Goal: Information Seeking & Learning: Learn about a topic

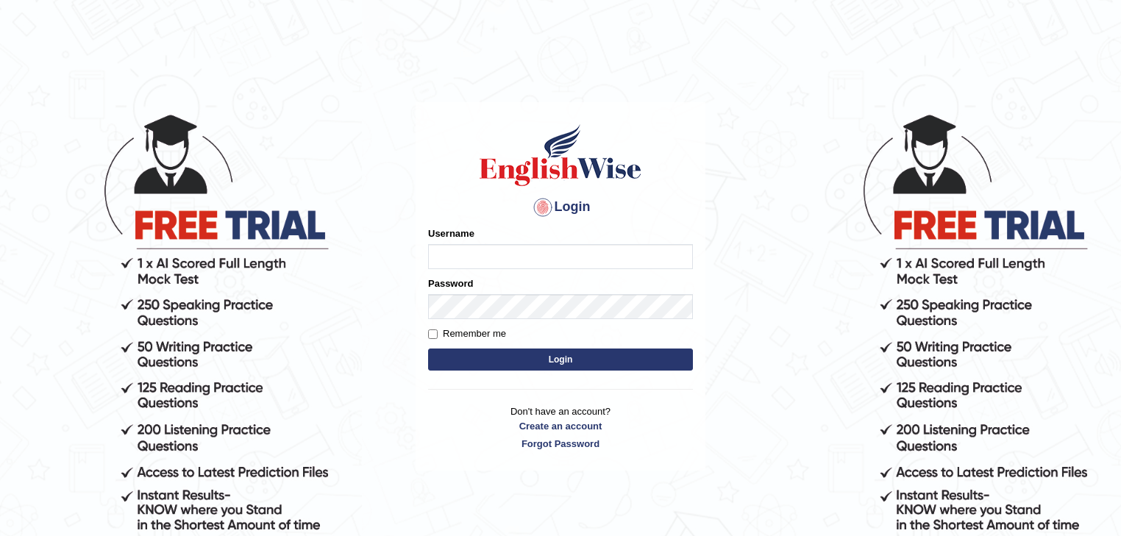
type input "Mohansundaram_parramatta"
click at [511, 357] on button "Login" at bounding box center [560, 360] width 265 height 22
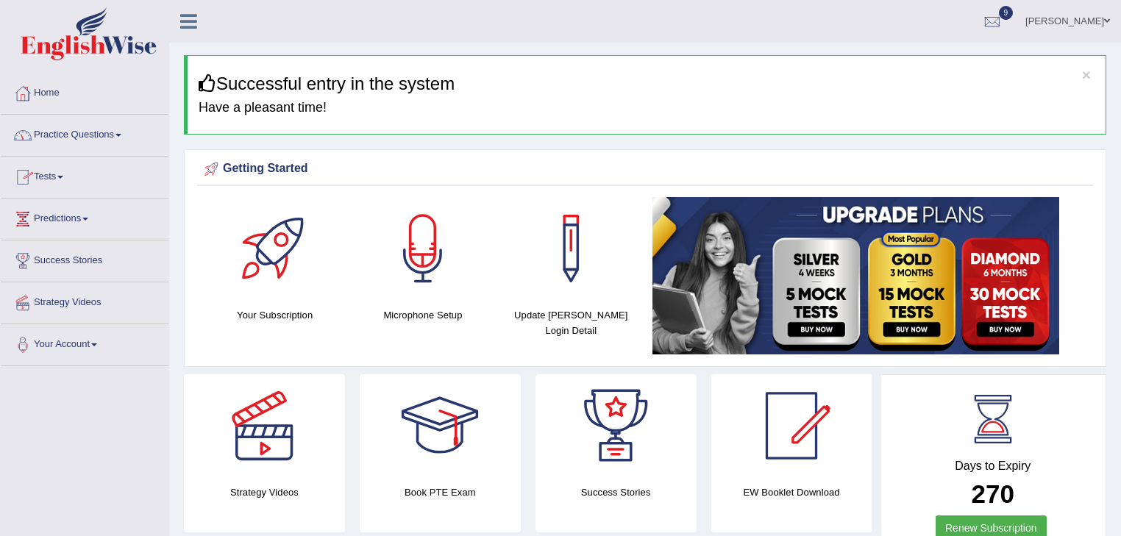
click at [100, 135] on link "Practice Questions" at bounding box center [85, 133] width 168 height 37
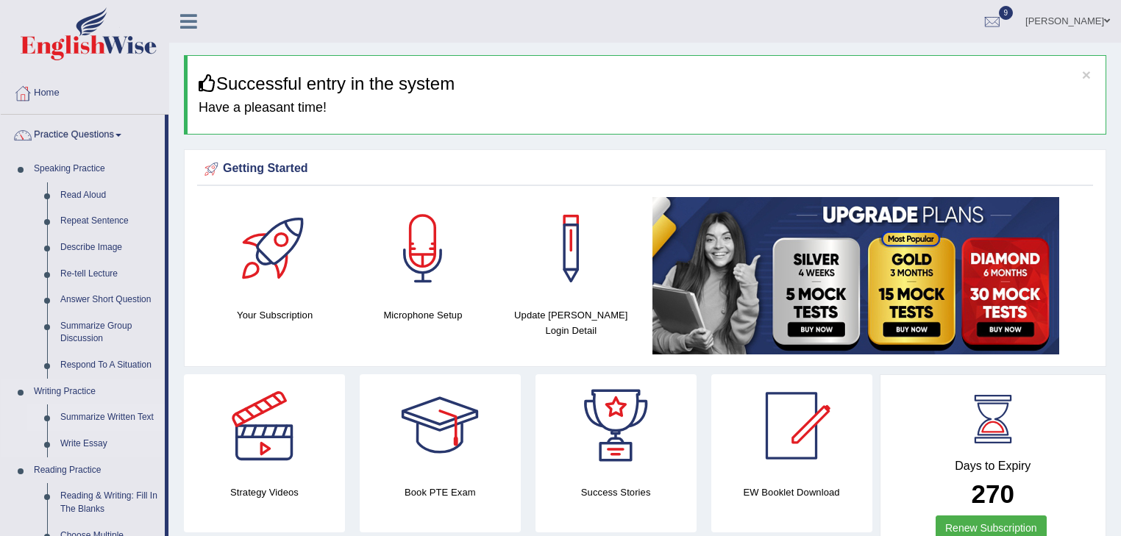
click at [96, 413] on link "Summarize Written Text" at bounding box center [109, 418] width 111 height 26
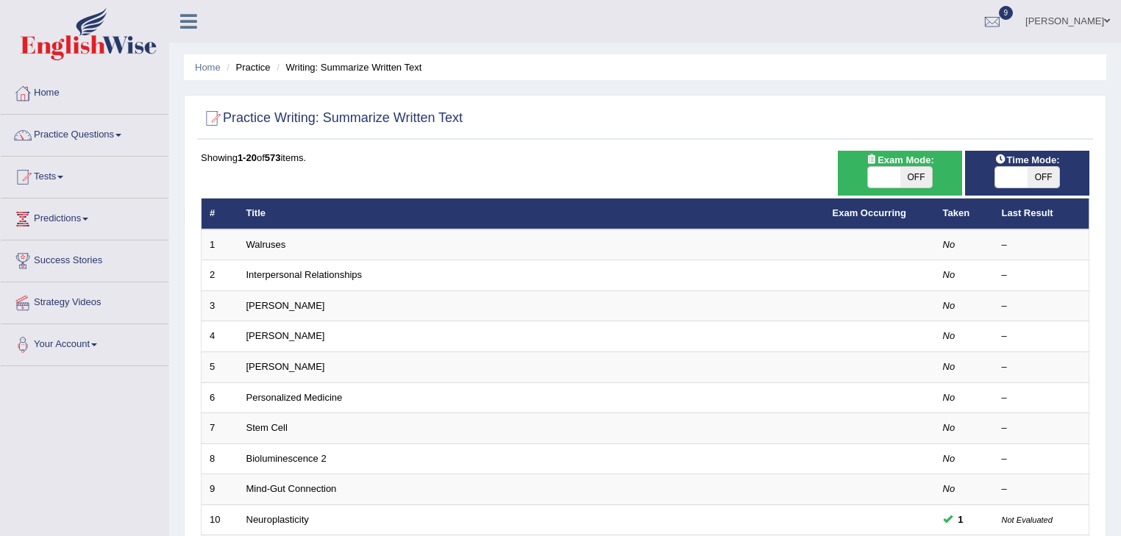
click at [893, 174] on span at bounding box center [884, 177] width 32 height 21
checkbox input "true"
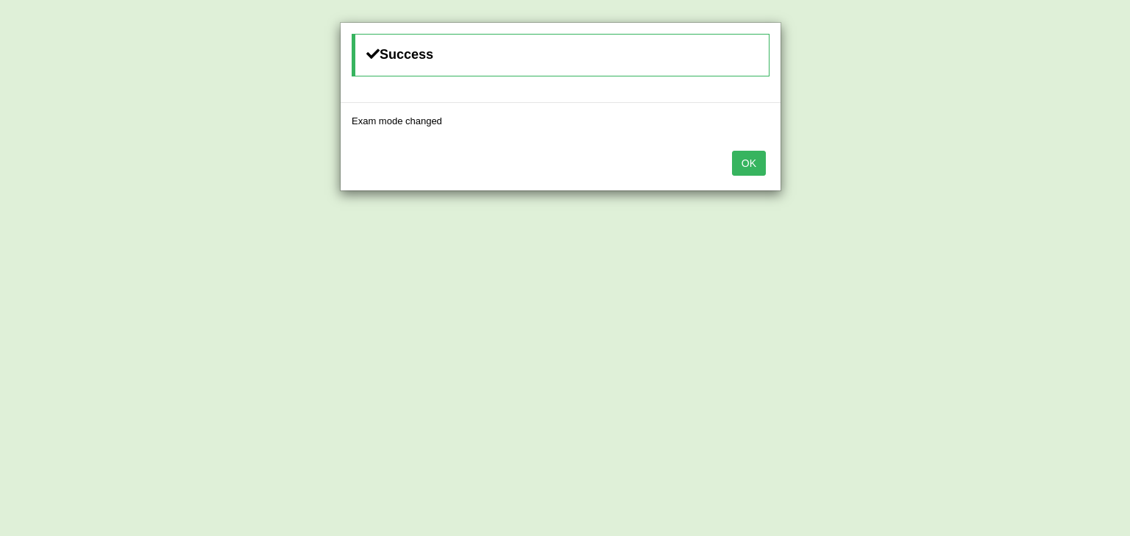
click at [756, 155] on button "OK" at bounding box center [749, 163] width 34 height 25
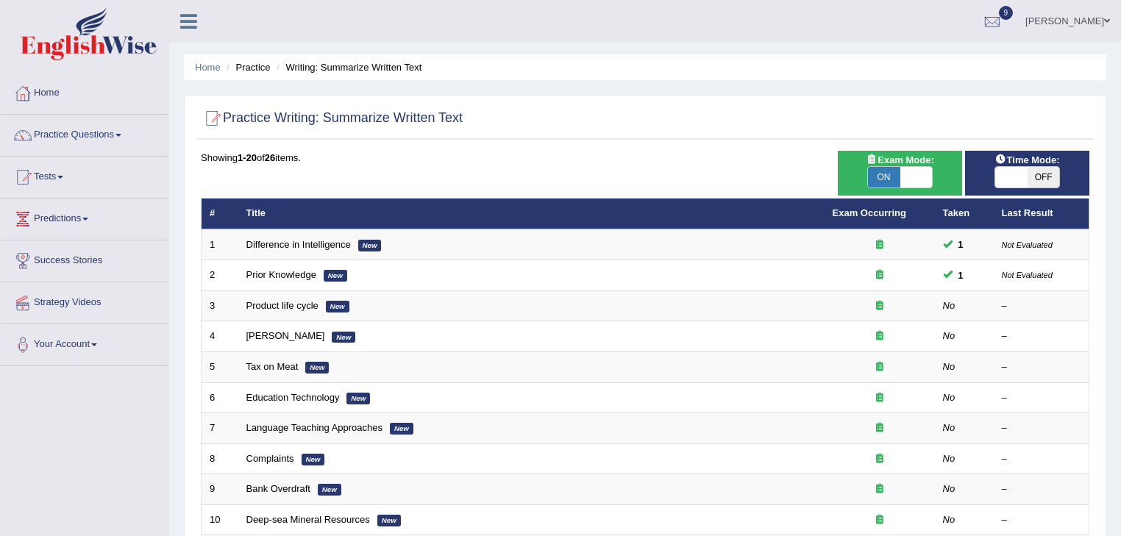
click at [1037, 172] on span "OFF" at bounding box center [1044, 177] width 32 height 21
checkbox input "true"
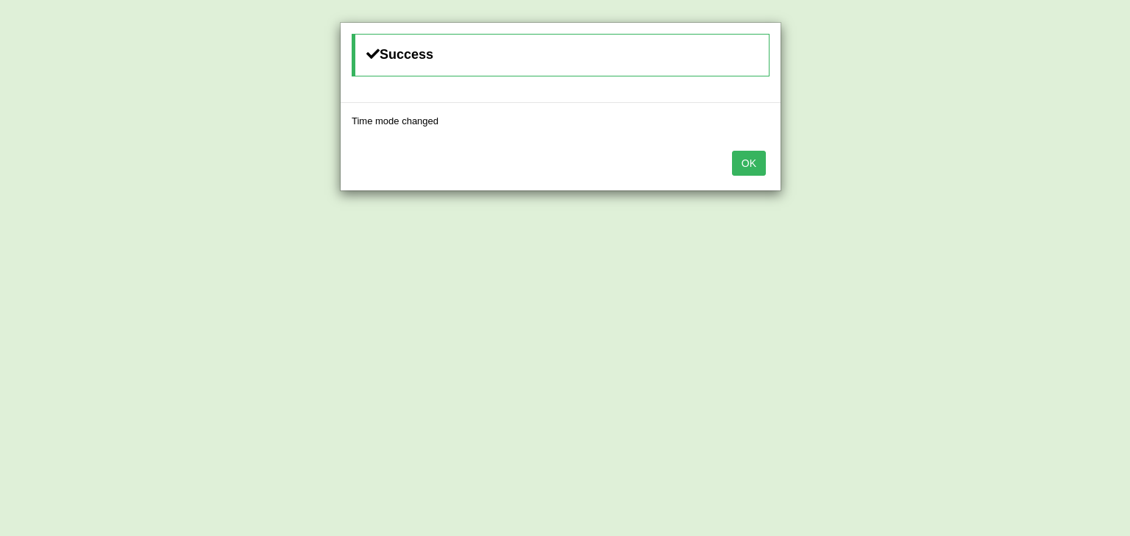
click at [751, 161] on button "OK" at bounding box center [749, 163] width 34 height 25
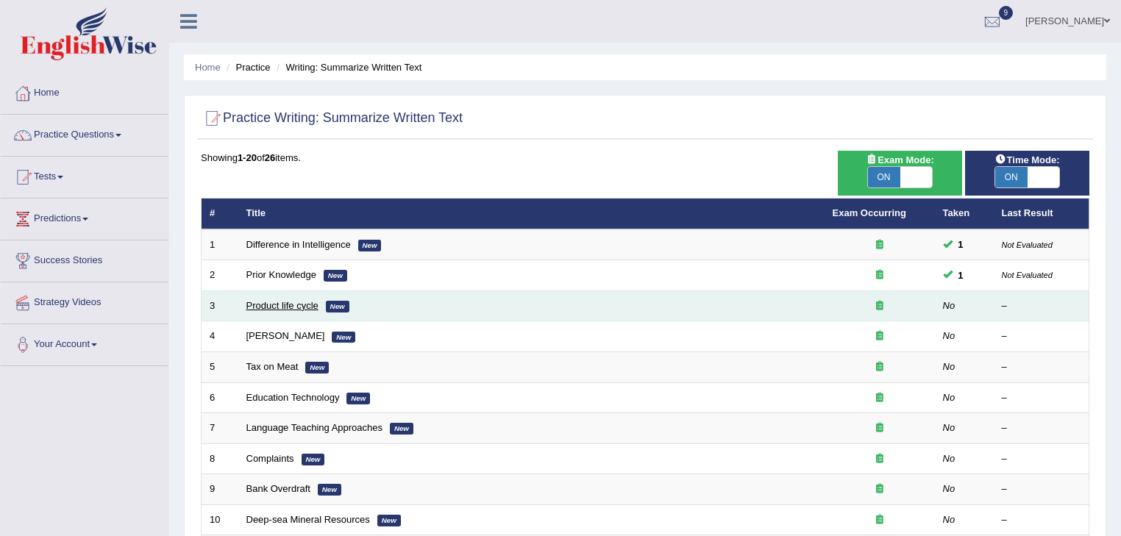
click at [262, 301] on link "Product life cycle" at bounding box center [282, 305] width 72 height 11
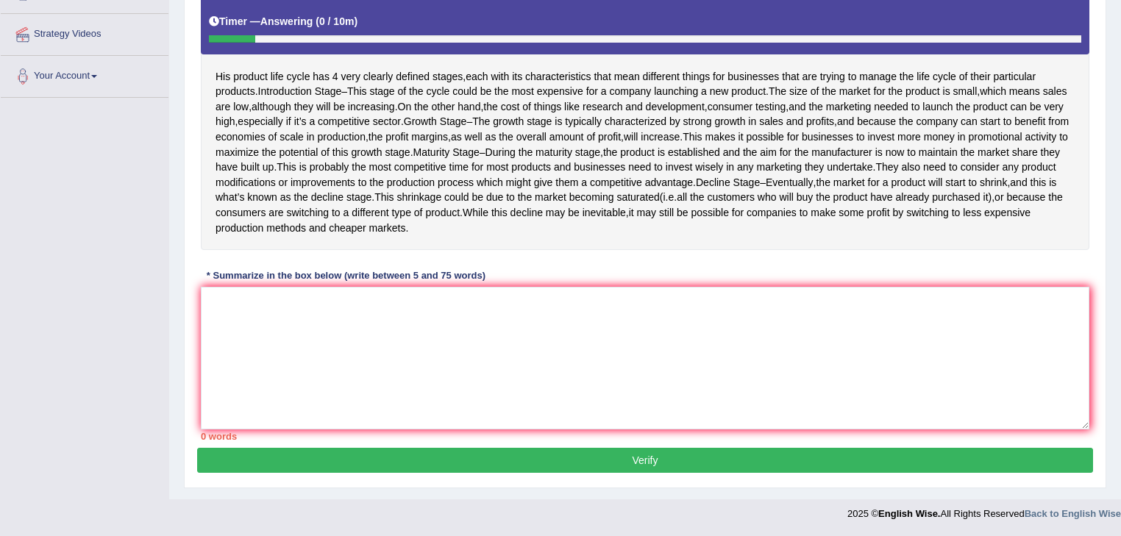
scroll to position [312, 0]
click at [439, 321] on textarea at bounding box center [645, 358] width 889 height 143
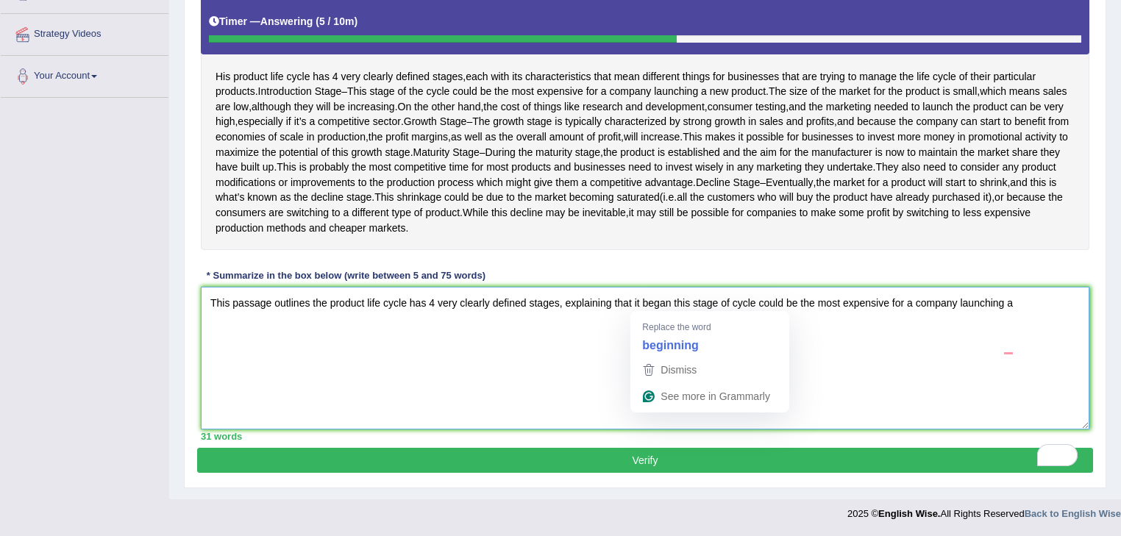
click at [579, 349] on textarea "This passage outlines the product life cycle has 4 very clearly defined stages,…" at bounding box center [645, 358] width 889 height 143
click at [673, 303] on textarea "This passage outlines the product life cycle has 4 very clearly defined stages,…" at bounding box center [645, 358] width 889 height 143
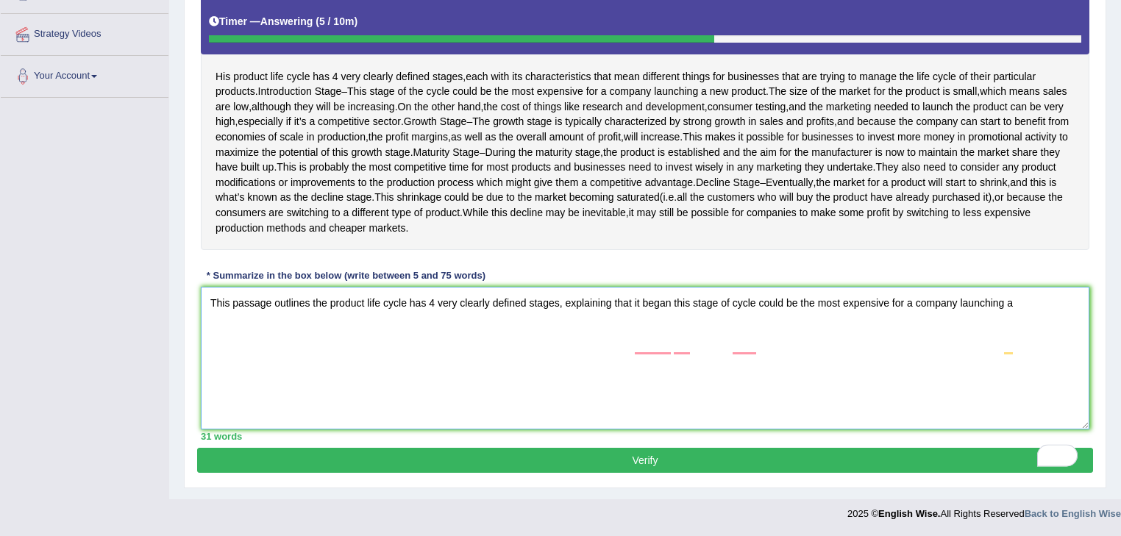
click at [707, 363] on textarea "This passage outlines the product life cycle has 4 very clearly defined stages,…" at bounding box center [645, 358] width 889 height 143
click at [1023, 303] on textarea "This passage outlines the product life cycle has 4 very clearly defined stages,…" at bounding box center [645, 358] width 889 height 143
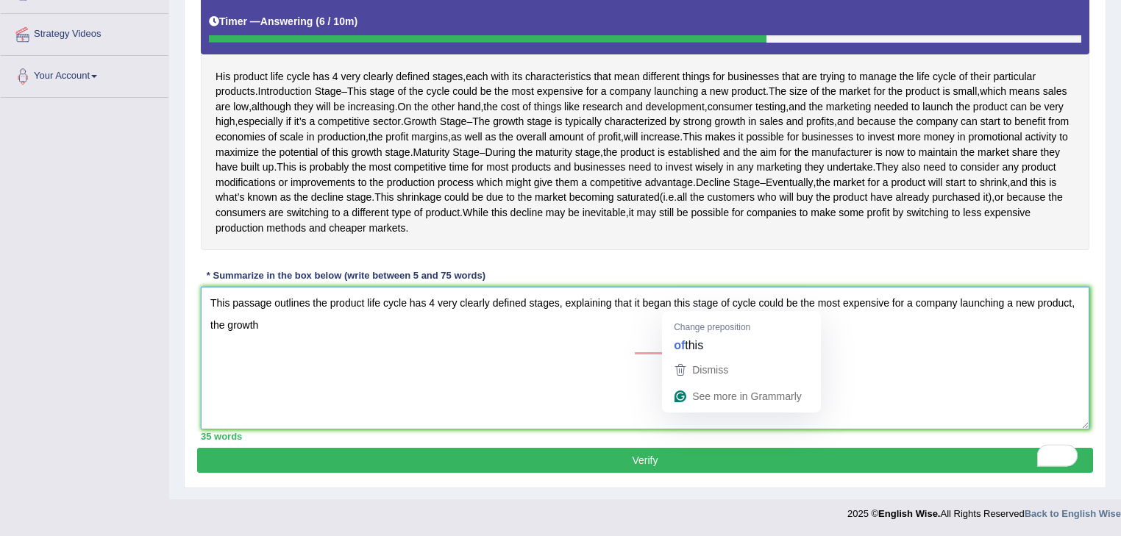
click at [689, 304] on textarea "This passage outlines the product life cycle has 4 very clearly defined stages,…" at bounding box center [645, 358] width 889 height 143
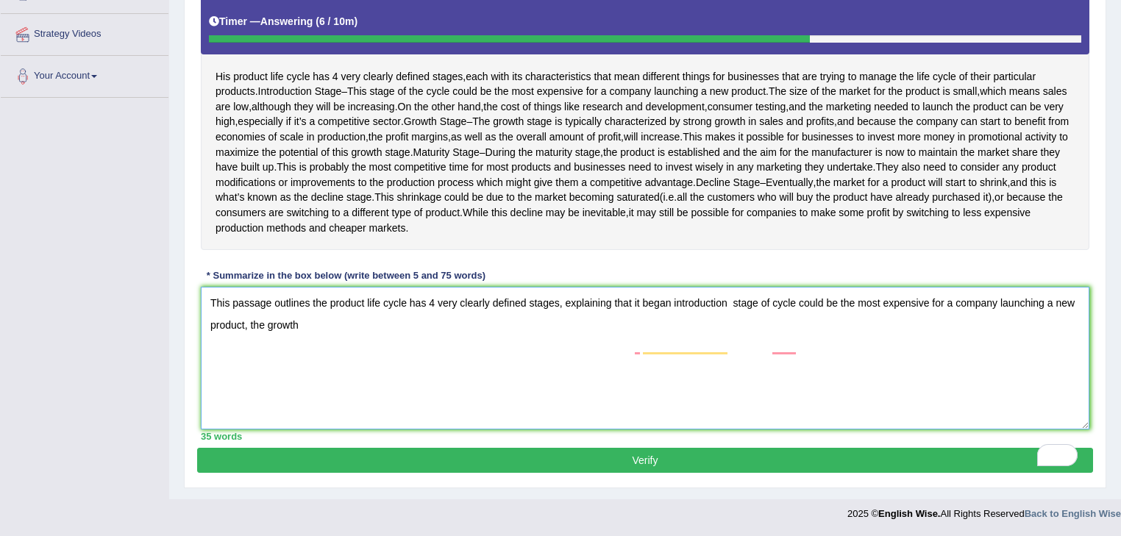
click at [733, 303] on textarea "This passage outlines the product life cycle has 4 very clearly defined stages,…" at bounding box center [645, 358] width 889 height 143
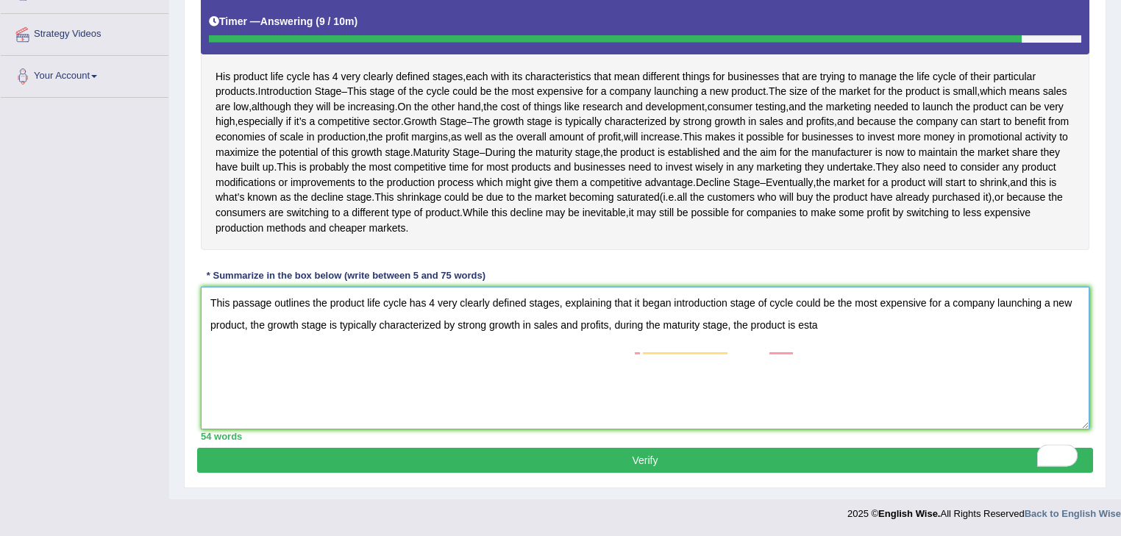
click at [826, 322] on textarea "This passage outlines the product life cycle has 4 very clearly defined stages,…" at bounding box center [645, 358] width 889 height 143
click at [882, 330] on textarea "This passage outlines the product life cycle has 4 very clearly defined stages,…" at bounding box center [645, 358] width 889 height 143
type textarea "This passage outlines the product life cycle has 4 very clearly defined stages,…"
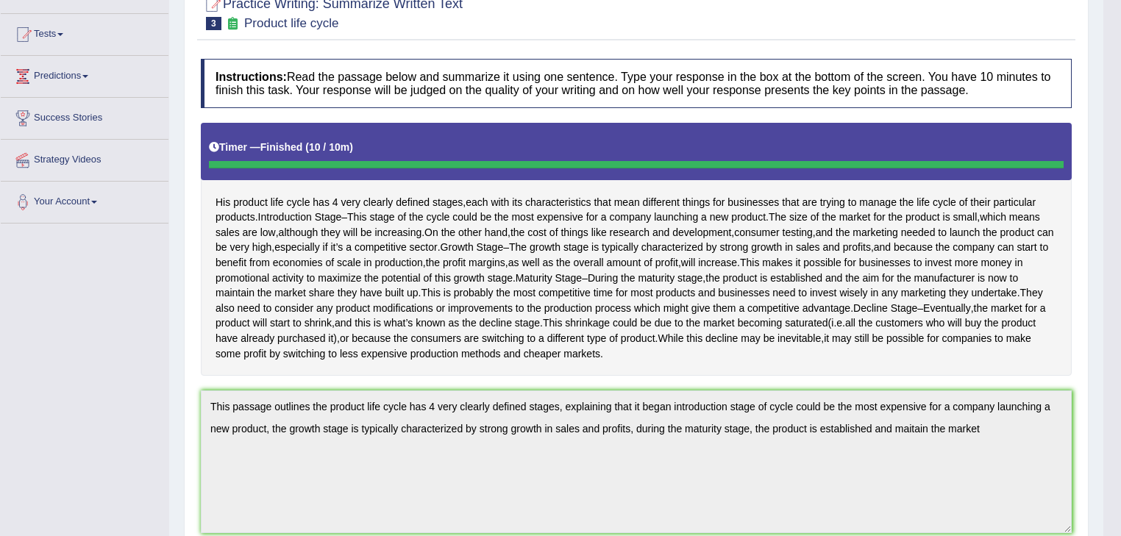
scroll to position [0, 0]
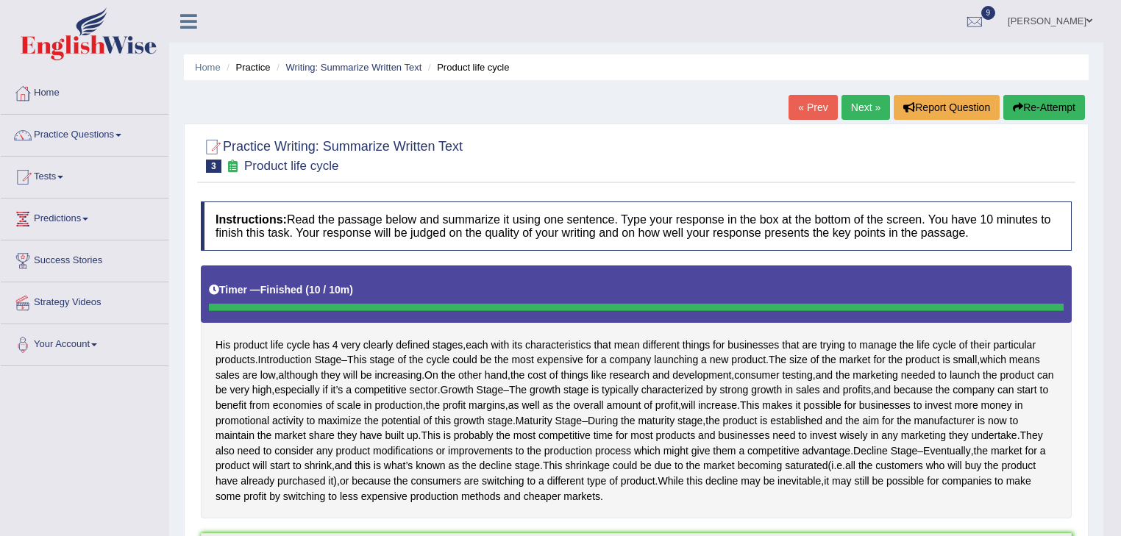
click at [1051, 103] on button "Re-Attempt" at bounding box center [1045, 107] width 82 height 25
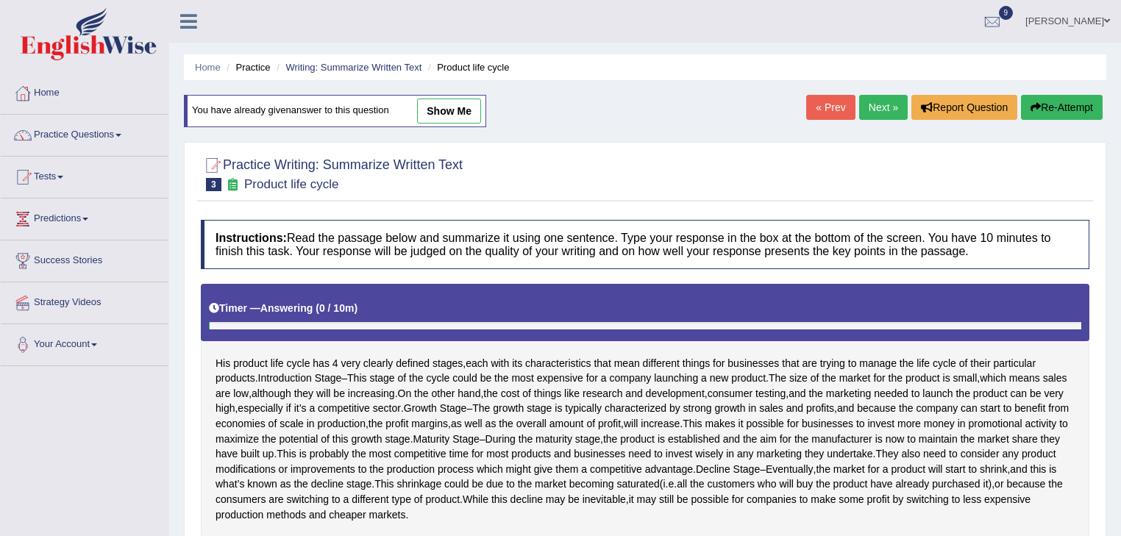
scroll to position [330, 0]
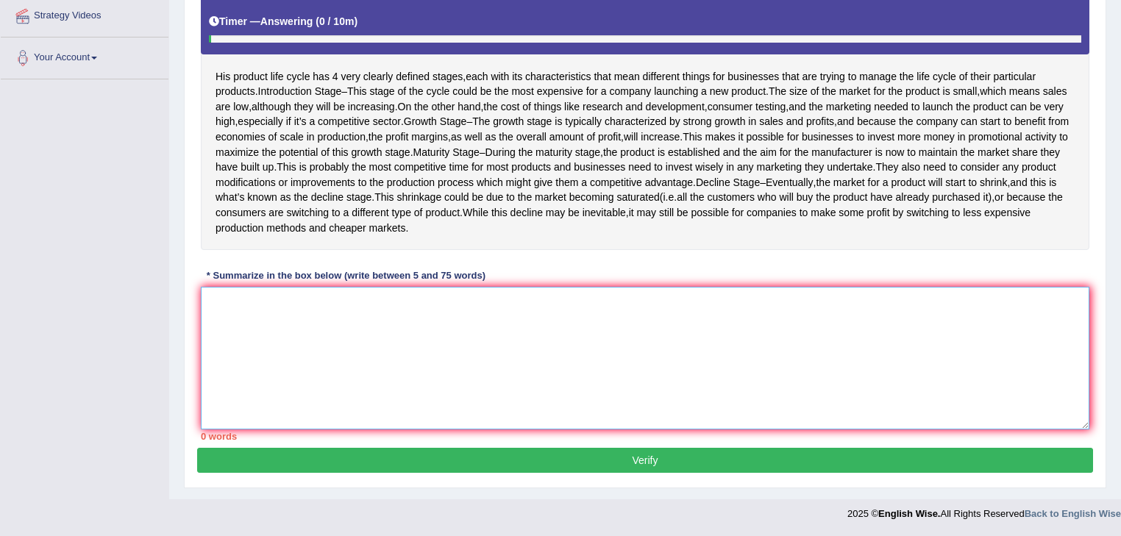
click at [421, 330] on textarea at bounding box center [645, 358] width 889 height 143
paste textarea "his passage outlines the product life cycle has 4 very clearly defined stages, …"
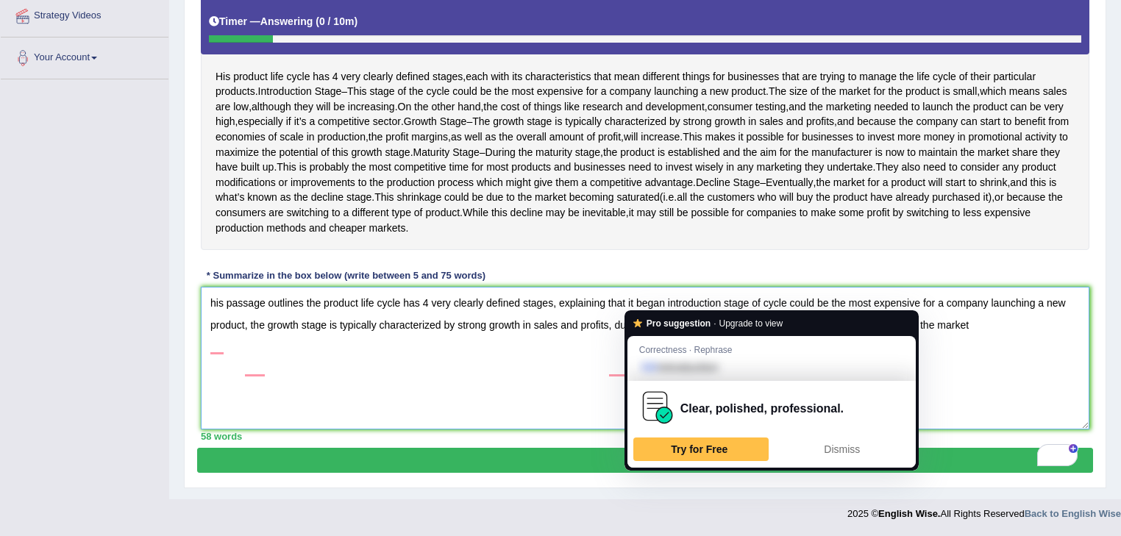
click at [662, 302] on textarea "his passage outlines the product life cycle has 4 very clearly defined stages, …" at bounding box center [645, 358] width 889 height 143
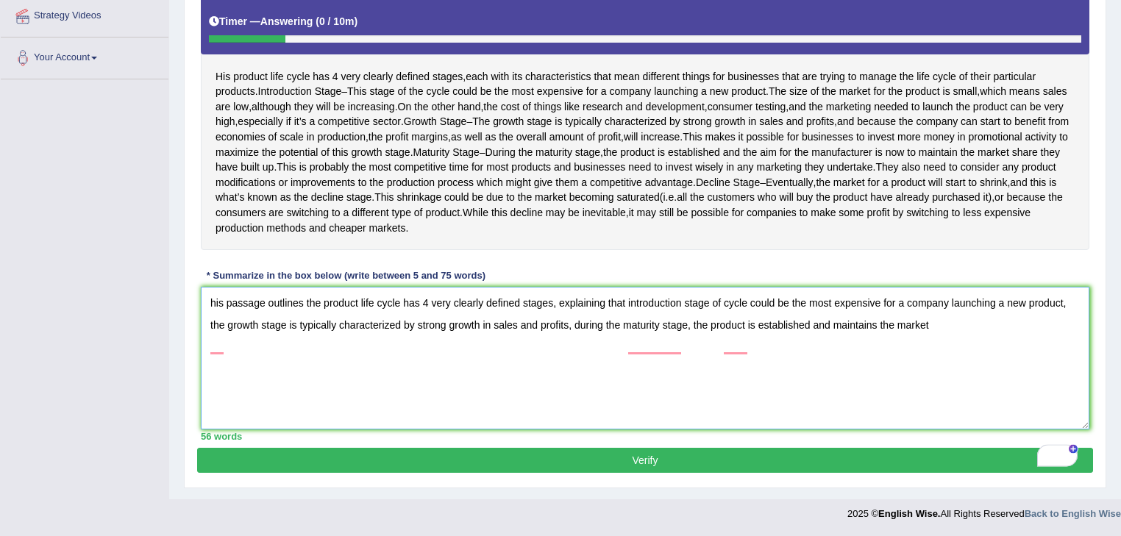
click at [958, 330] on textarea "his passage outlines the product life cycle has 4 very clearly defined stages, …" at bounding box center [645, 358] width 889 height 143
click at [983, 326] on textarea "his passage outlines the product life cycle has 4 very clearly defined stages, …" at bounding box center [645, 358] width 889 height 143
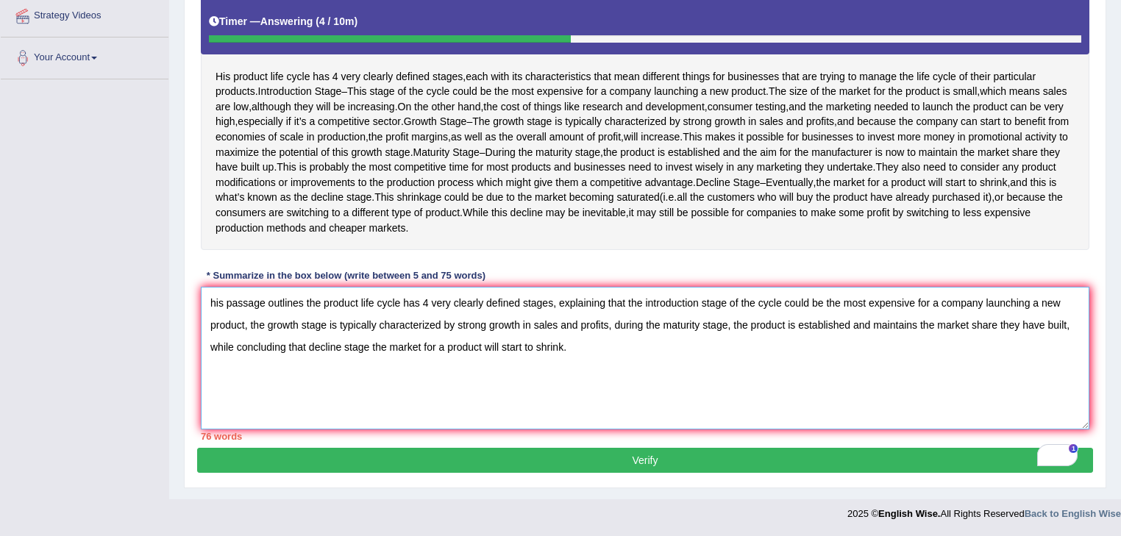
click at [446, 347] on textarea "his passage outlines the product life cycle has 4 very clearly defined stages, …" at bounding box center [645, 358] width 889 height 143
click at [386, 347] on textarea "his passage outlines the product life cycle has 4 very clearly defined stages, …" at bounding box center [645, 358] width 889 height 143
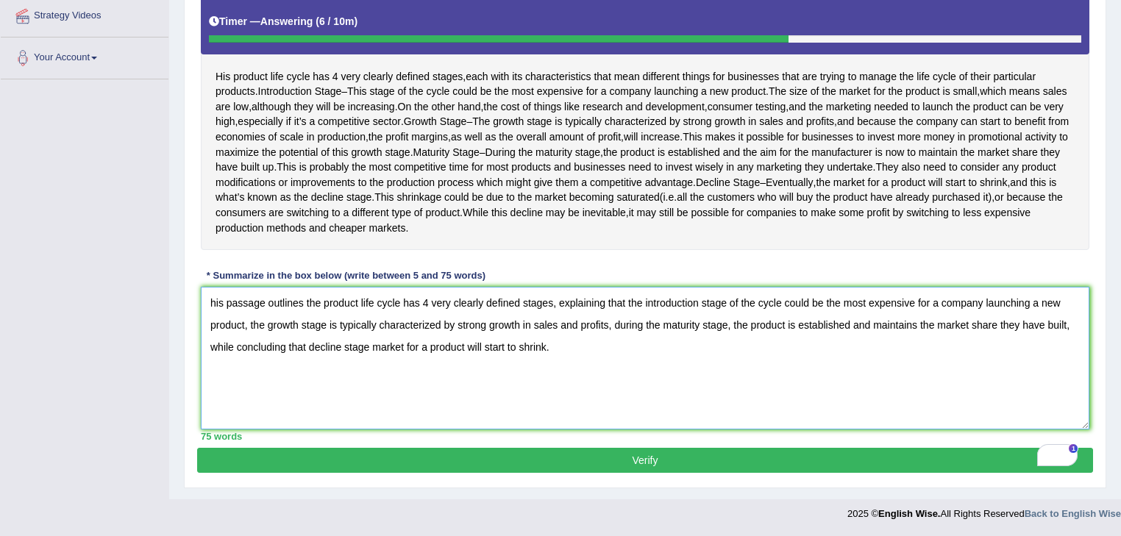
type textarea "his passage outlines the product life cycle has 4 very clearly defined stages, …"
click at [638, 453] on button "Verify" at bounding box center [645, 460] width 896 height 25
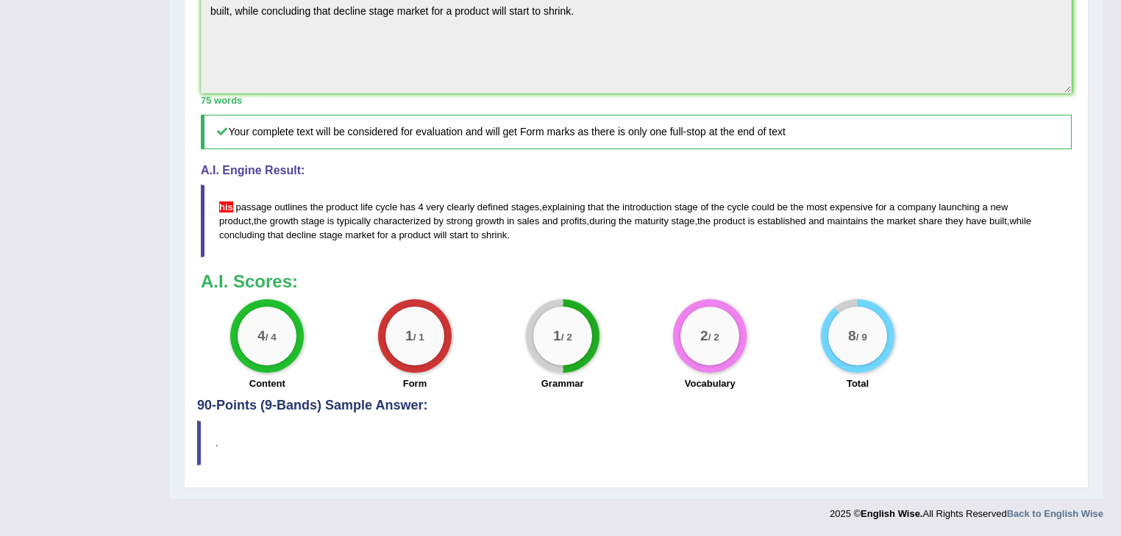
scroll to position [0, 0]
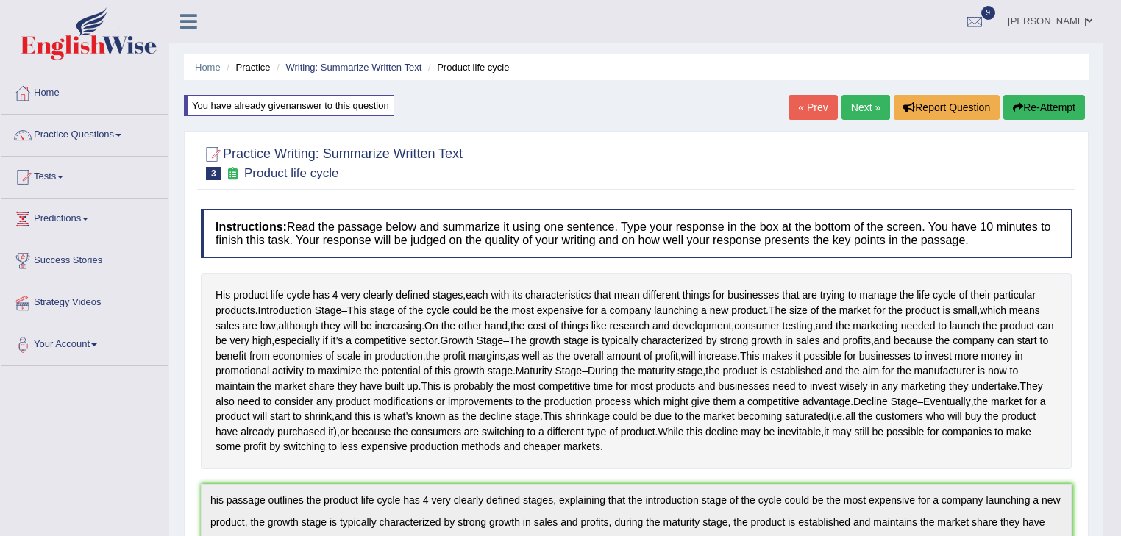
click at [858, 113] on link "Next »" at bounding box center [866, 107] width 49 height 25
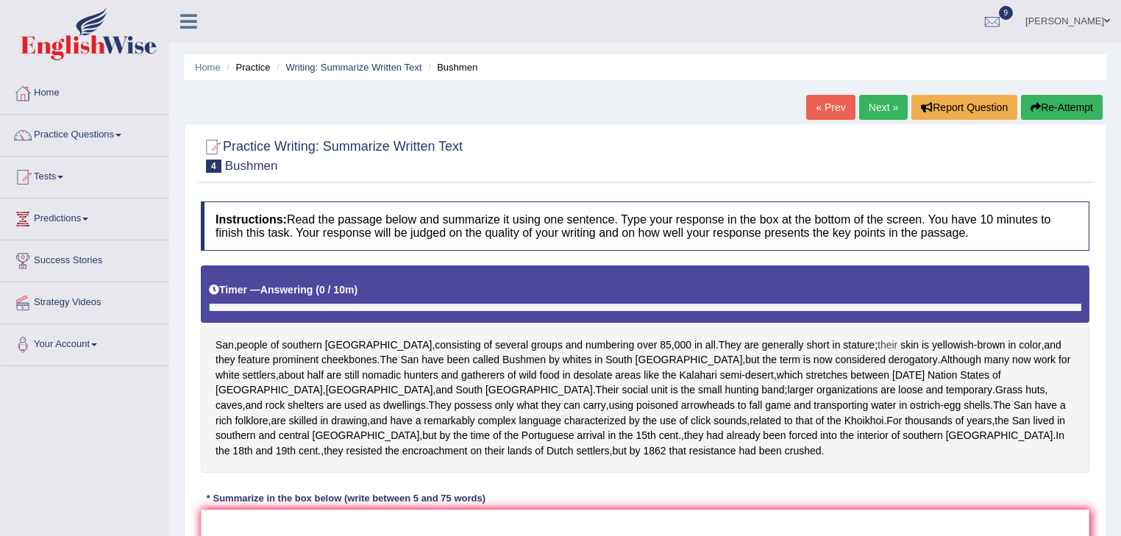
scroll to position [236, 0]
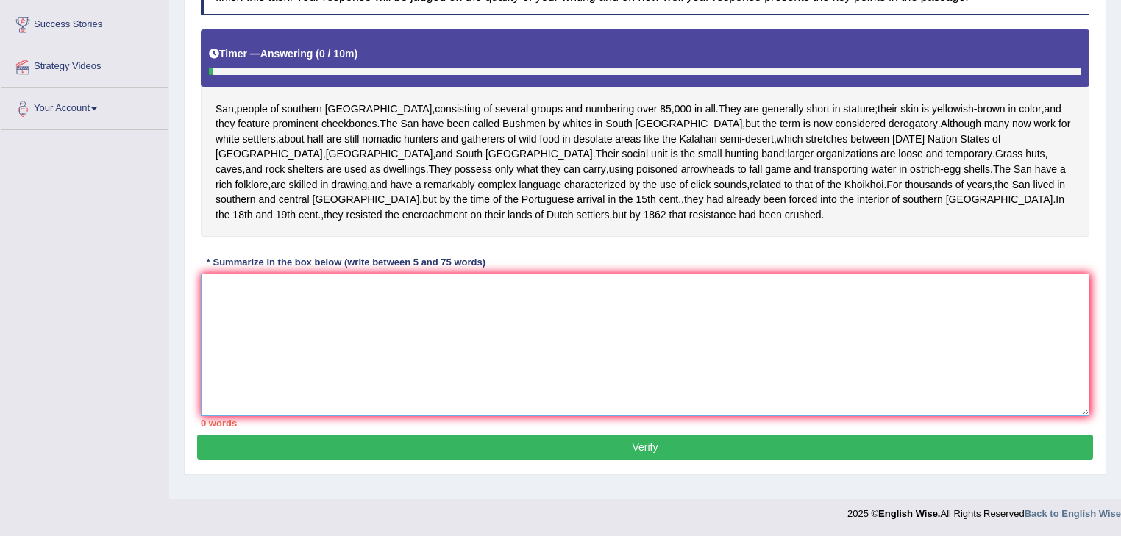
click at [515, 334] on textarea at bounding box center [645, 345] width 889 height 143
type textarea "s"
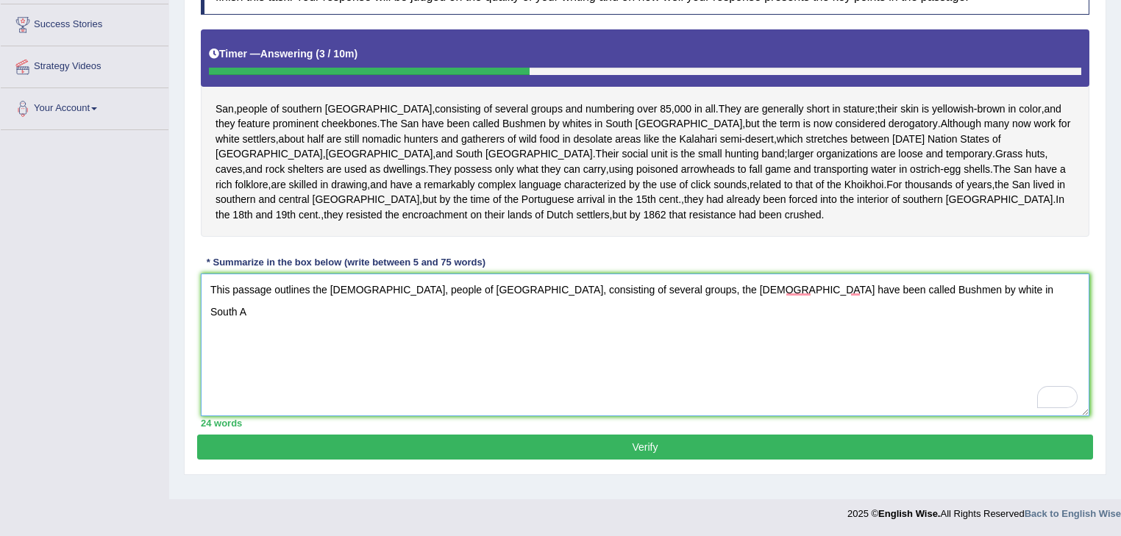
click at [402, 288] on textarea "This passage outlines the San, people of southern Africa, consisting of several…" at bounding box center [645, 345] width 889 height 143
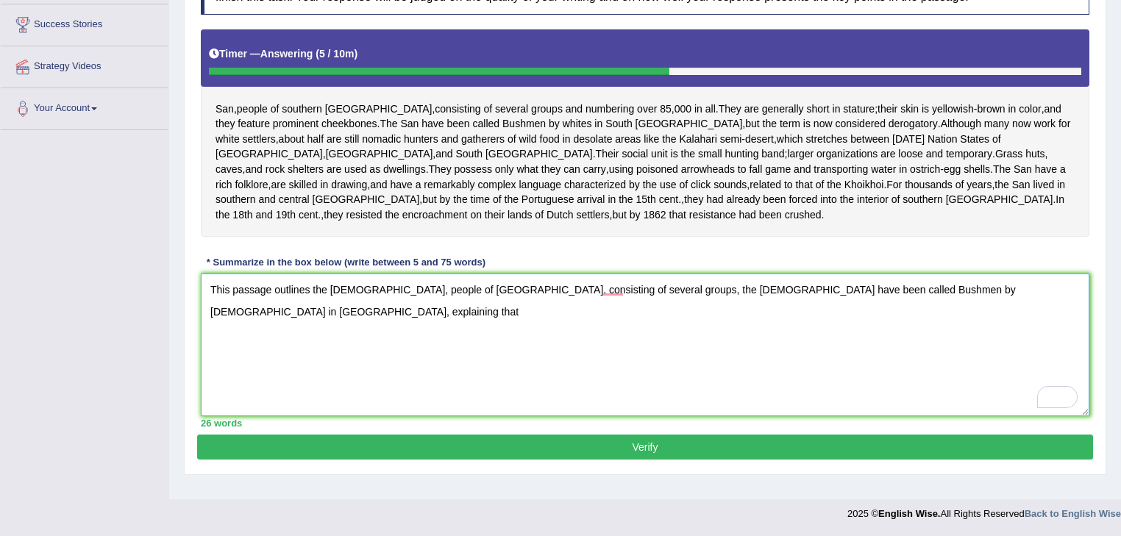
click at [781, 319] on textarea "This passage outlines the San, people of Southern Africa, consisting of several…" at bounding box center [645, 345] width 889 height 143
click at [965, 291] on textarea "This passage outlines the San, people of Southern Africa, consisting of several…" at bounding box center [645, 345] width 889 height 143
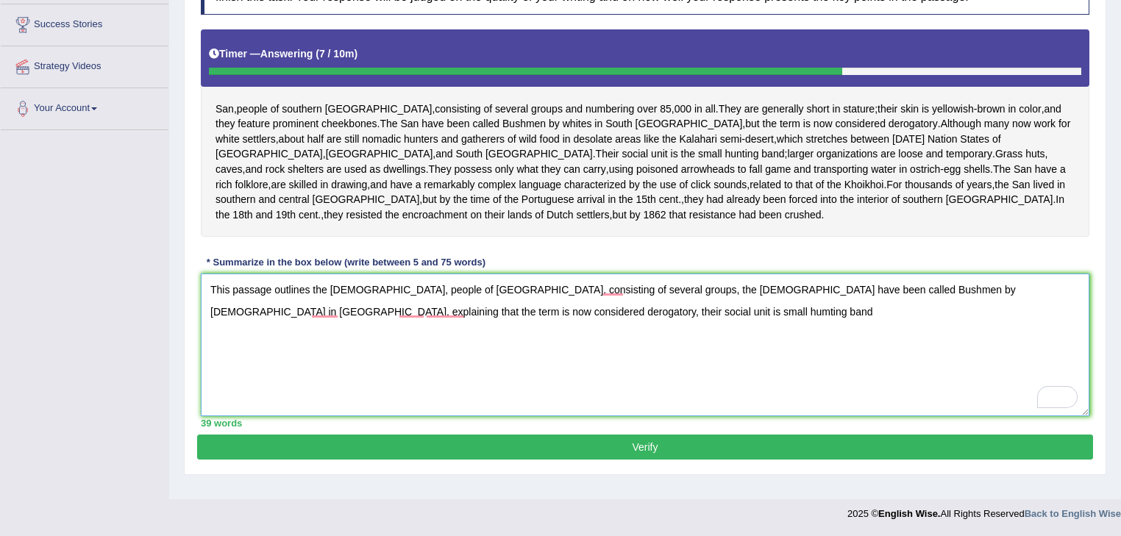
click at [507, 347] on textarea "This passage outlines the San, people of Southern Africa, consisting of several…" at bounding box center [645, 345] width 889 height 143
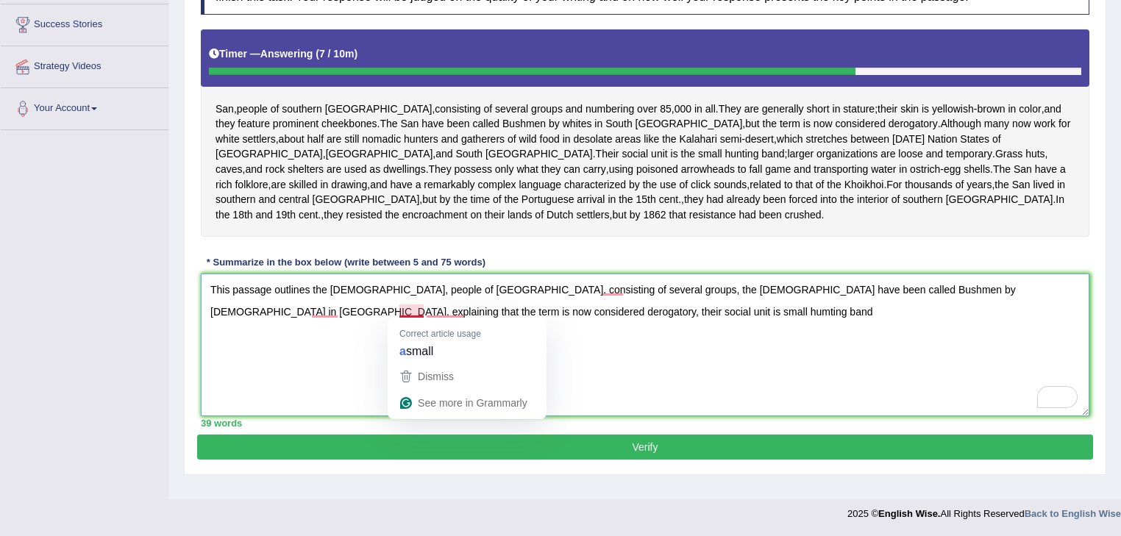
click at [324, 362] on textarea "This passage outlines the San, people of Southern Africa, consisting of several…" at bounding box center [645, 345] width 889 height 143
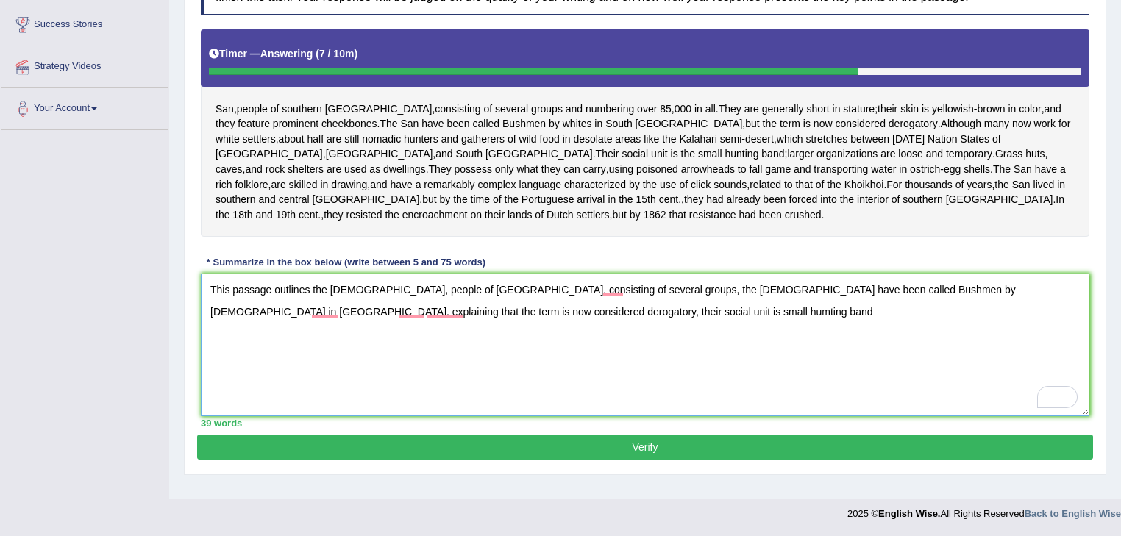
click at [396, 305] on textarea "This passage outlines the San, people of Southern Africa, consisting of several…" at bounding box center [645, 345] width 889 height 143
click at [526, 313] on textarea "This passage outlines the San, people of Southern Africa, consisting of several…" at bounding box center [645, 345] width 889 height 143
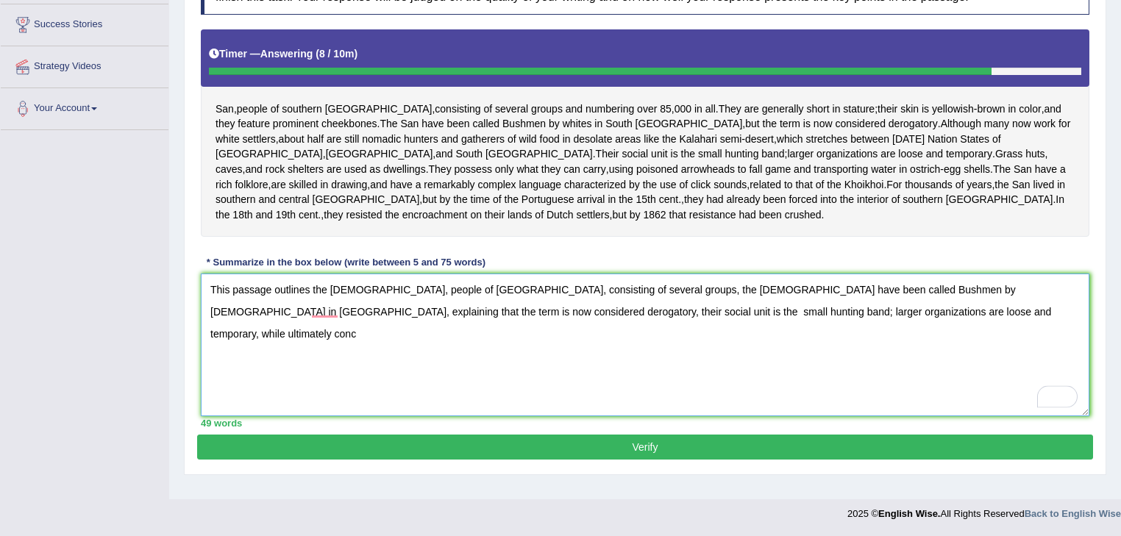
click at [829, 323] on textarea "This passage outlines the San, people of Southern Africa, consisting of several…" at bounding box center [645, 345] width 889 height 143
type textarea "This passage outlines the [DEMOGRAPHIC_DATA], people of [GEOGRAPHIC_DATA], cons…"
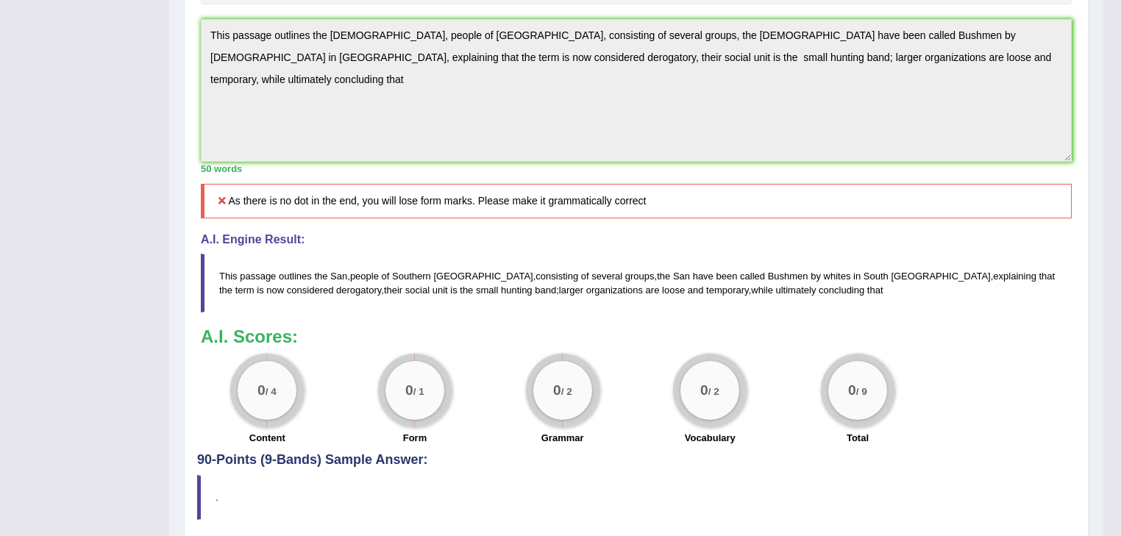
scroll to position [0, 0]
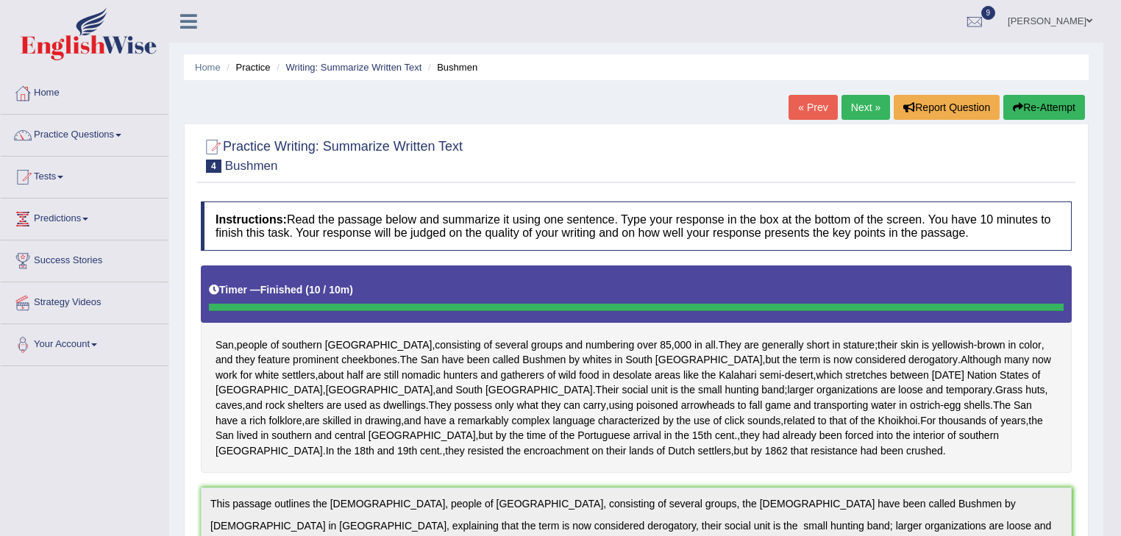
click at [1069, 108] on button "Re-Attempt" at bounding box center [1045, 107] width 82 height 25
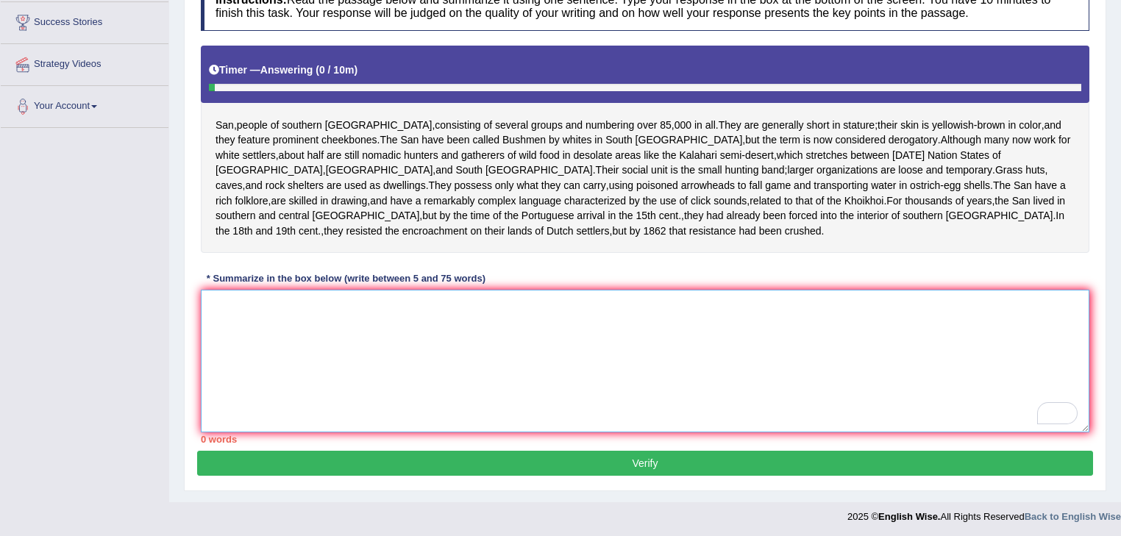
paste textarea "his passage outlines the [DEMOGRAPHIC_DATA], people of [GEOGRAPHIC_DATA], consi…"
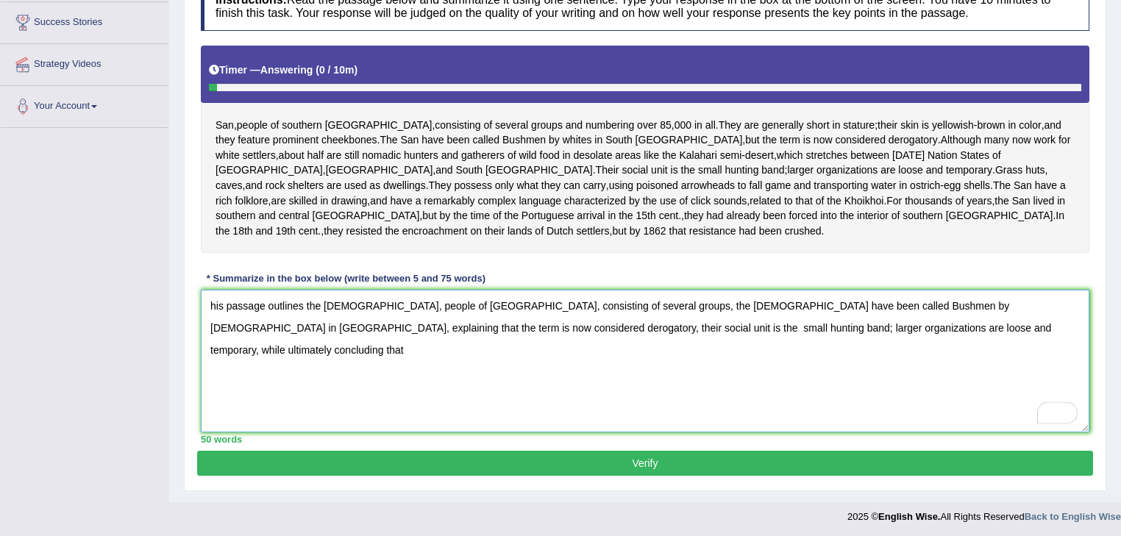
click at [209, 297] on textarea "his passage outlines the [DEMOGRAPHIC_DATA], people of [GEOGRAPHIC_DATA], consi…" at bounding box center [645, 361] width 889 height 143
click at [886, 322] on textarea "This passage outlines the [DEMOGRAPHIC_DATA], people of [GEOGRAPHIC_DATA], cons…" at bounding box center [645, 361] width 889 height 143
click at [842, 352] on textarea "This passage outlines the [DEMOGRAPHIC_DATA], people of [GEOGRAPHIC_DATA], cons…" at bounding box center [645, 361] width 889 height 143
click at [959, 300] on textarea "This passage outlines the [DEMOGRAPHIC_DATA], people of [GEOGRAPHIC_DATA], cons…" at bounding box center [645, 361] width 889 height 143
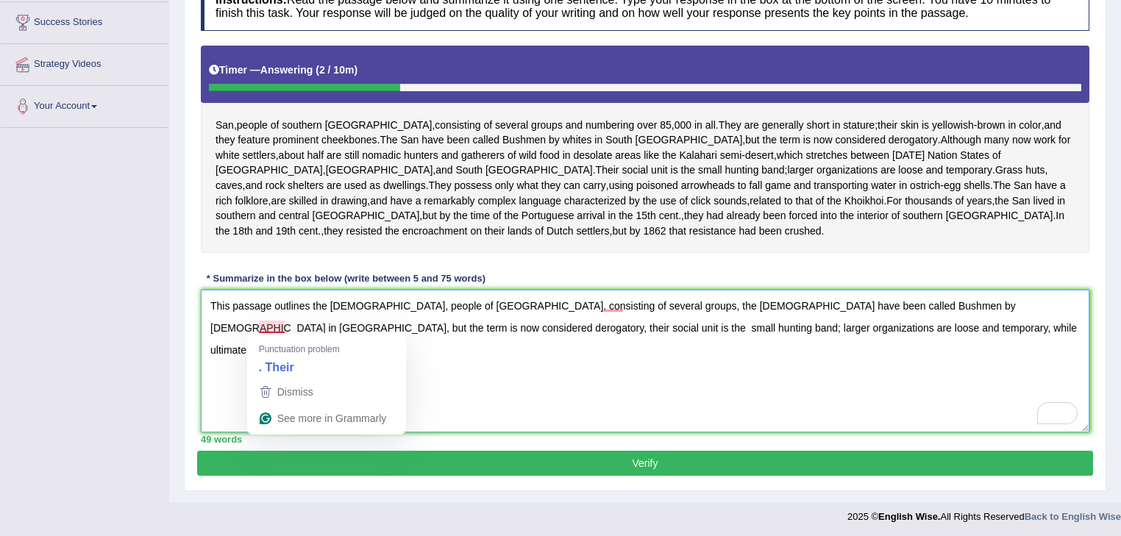
click at [263, 327] on textarea "This passage outlines the [DEMOGRAPHIC_DATA], people of [GEOGRAPHIC_DATA], cons…" at bounding box center [645, 361] width 889 height 143
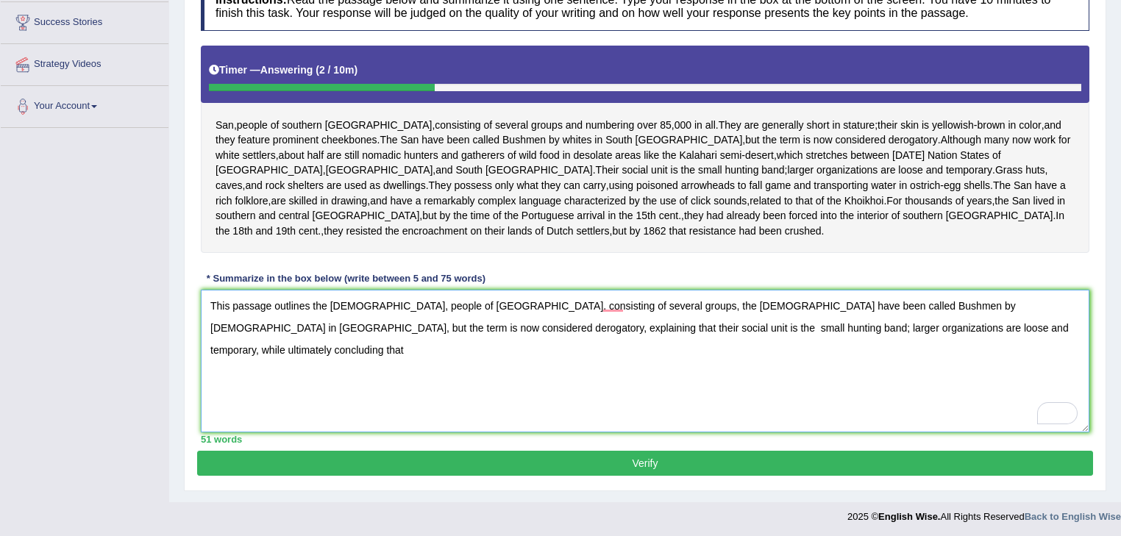
click at [886, 322] on textarea "This passage outlines the [DEMOGRAPHIC_DATA], people of [GEOGRAPHIC_DATA], cons…" at bounding box center [645, 361] width 889 height 143
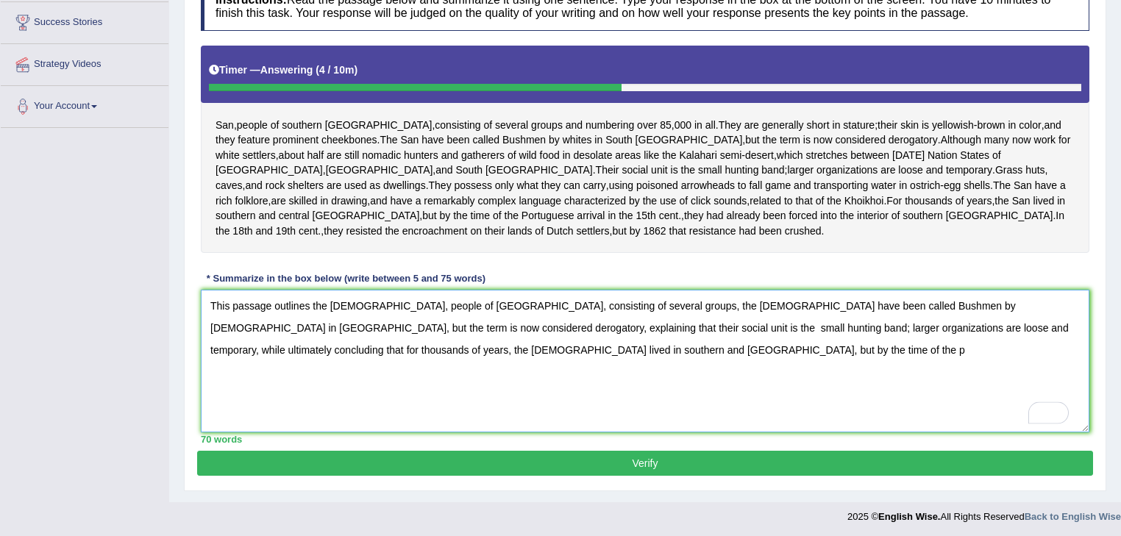
click at [459, 350] on textarea "This passage outlines the [DEMOGRAPHIC_DATA], people of [GEOGRAPHIC_DATA], cons…" at bounding box center [645, 361] width 889 height 143
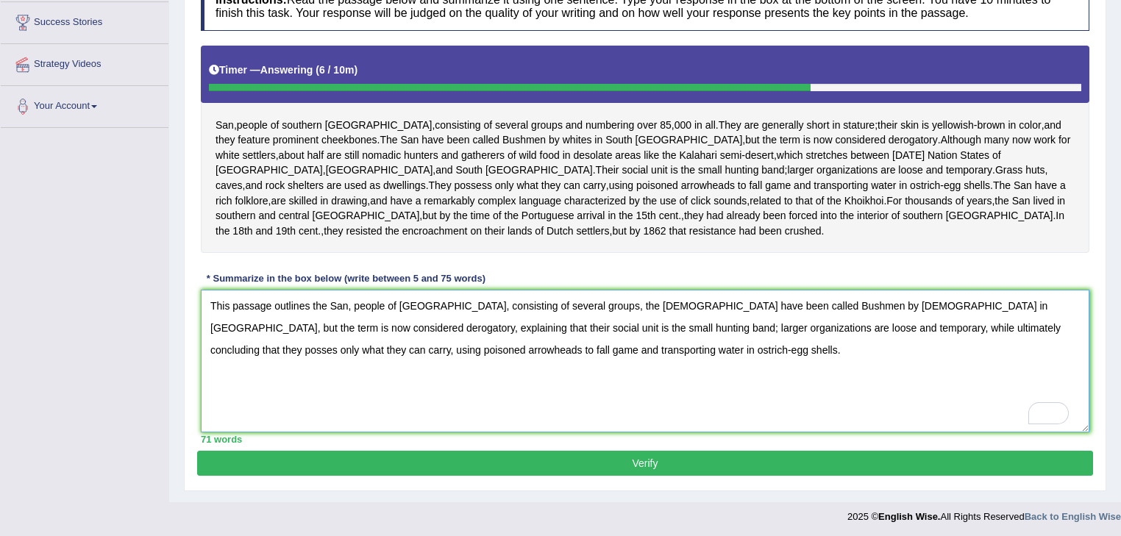
type textarea "This passage outlines the San, people of [GEOGRAPHIC_DATA], consisting of sever…"
click at [533, 463] on button "Verify" at bounding box center [645, 463] width 896 height 25
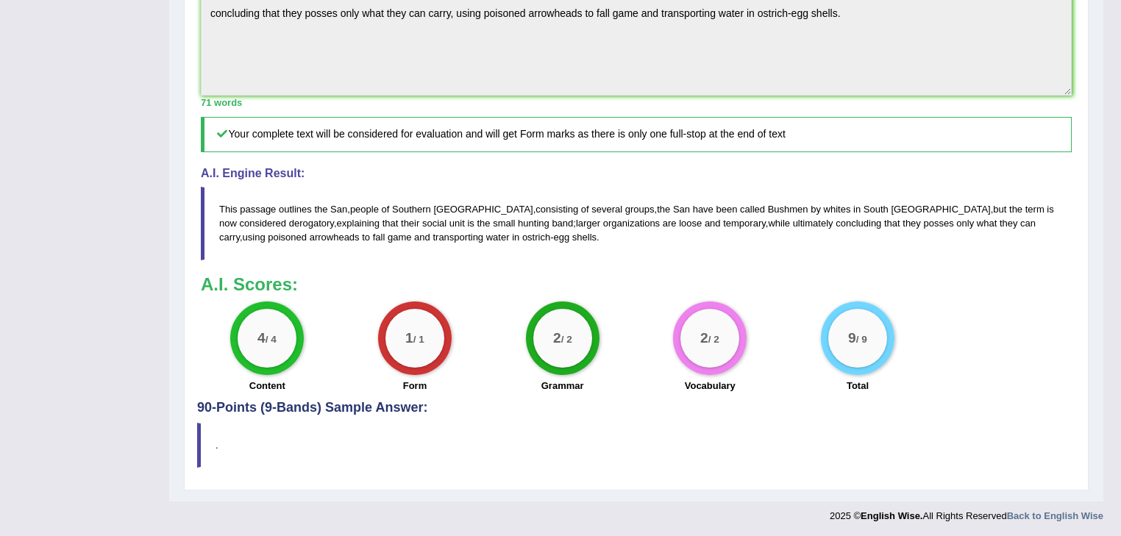
scroll to position [17, 0]
